Goal: Task Accomplishment & Management: Manage account settings

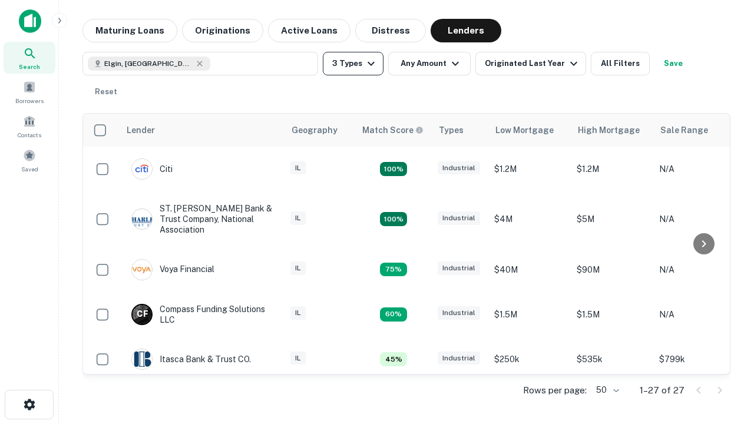
click at [353, 64] on button "3 Types" at bounding box center [353, 64] width 61 height 24
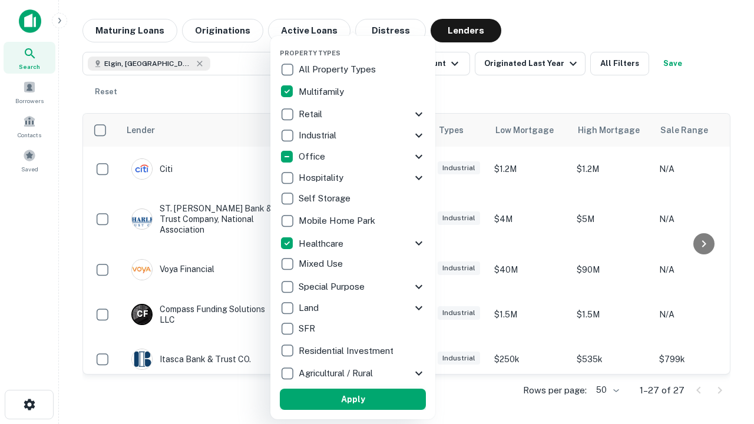
click at [353, 400] on button "Apply" at bounding box center [353, 399] width 146 height 21
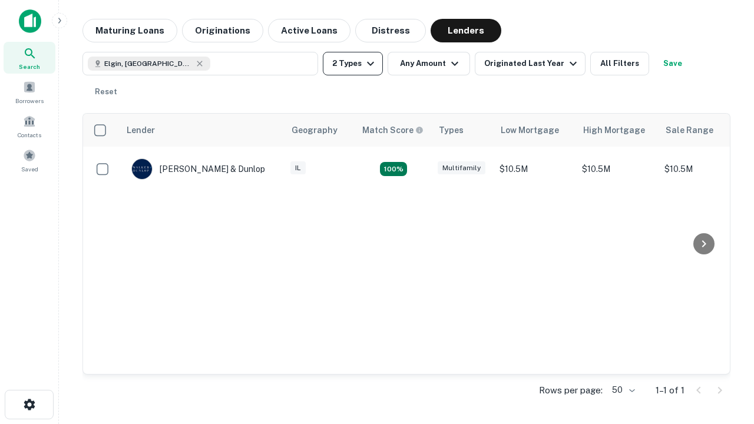
click at [353, 64] on button "2 Types" at bounding box center [353, 64] width 60 height 24
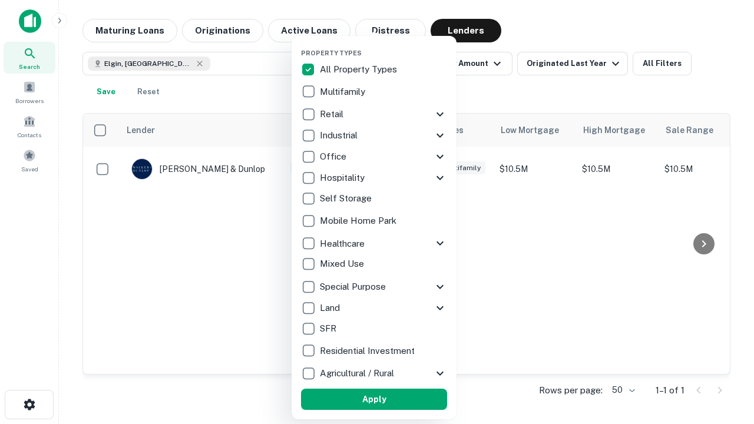
click at [374, 400] on button "Apply" at bounding box center [374, 399] width 146 height 21
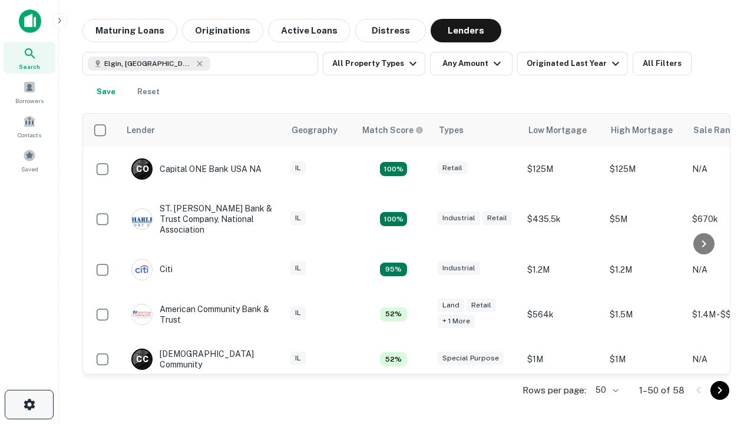
click at [29, 405] on icon "button" at bounding box center [29, 405] width 14 height 14
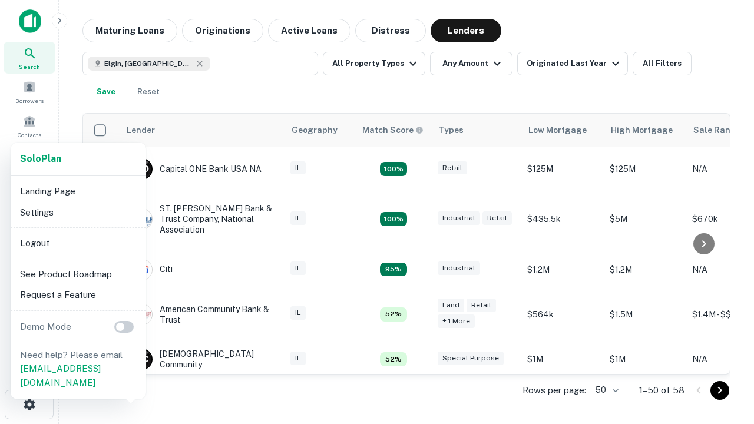
click at [78, 243] on li "Logout" at bounding box center [78, 243] width 126 height 21
